Goal: Information Seeking & Learning: Learn about a topic

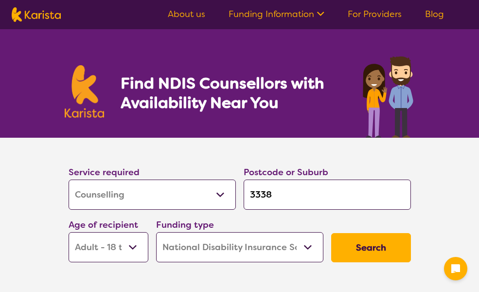
select select "Counselling"
select select "AD"
select select "NDIS"
select select "Counselling"
select select "AD"
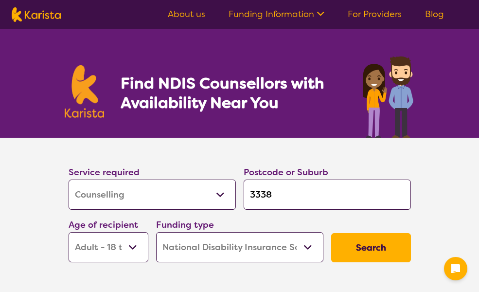
select select "NDIS"
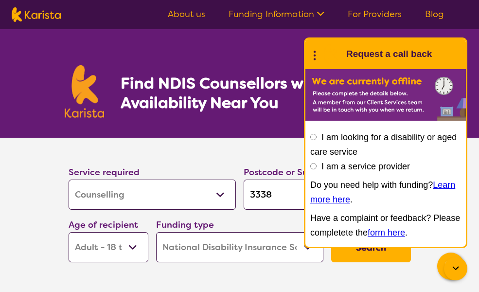
click at [358, 255] on button "Search" at bounding box center [371, 247] width 80 height 29
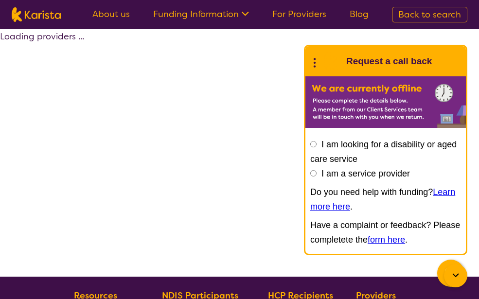
select select "by_score"
